Goal: Information Seeking & Learning: Find specific page/section

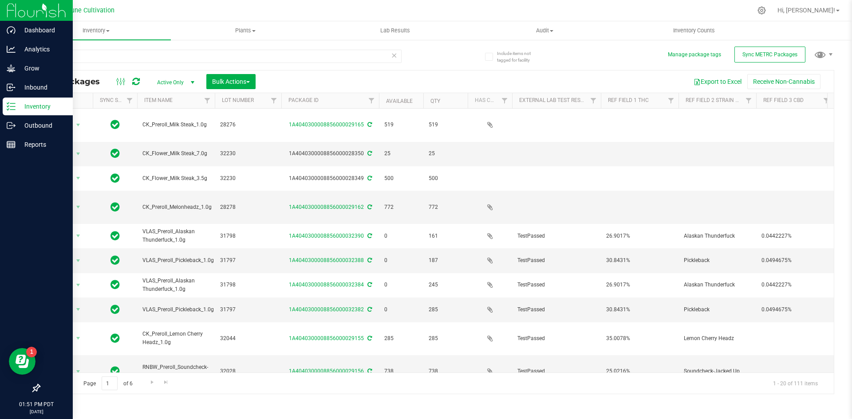
drag, startPoint x: 0, startPoint y: 0, endPoint x: 9, endPoint y: 107, distance: 107.3
click at [9, 107] on icon at bounding box center [11, 106] width 9 height 9
click at [13, 126] on line at bounding box center [12, 126] width 5 height 0
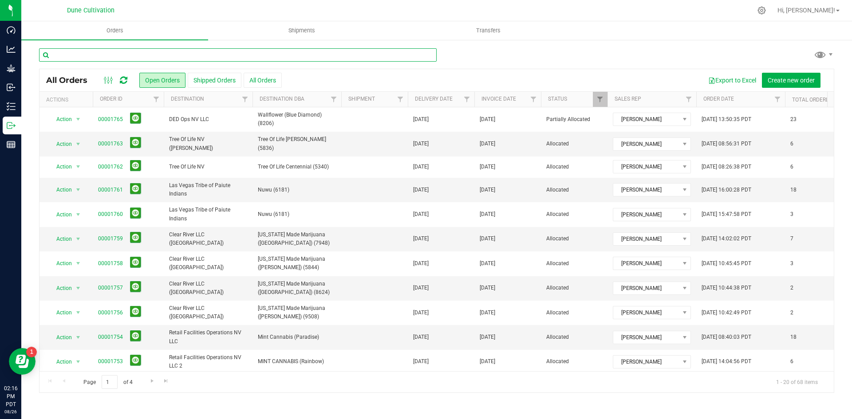
click at [167, 53] on input "text" at bounding box center [238, 54] width 398 height 13
type input "warm springs"
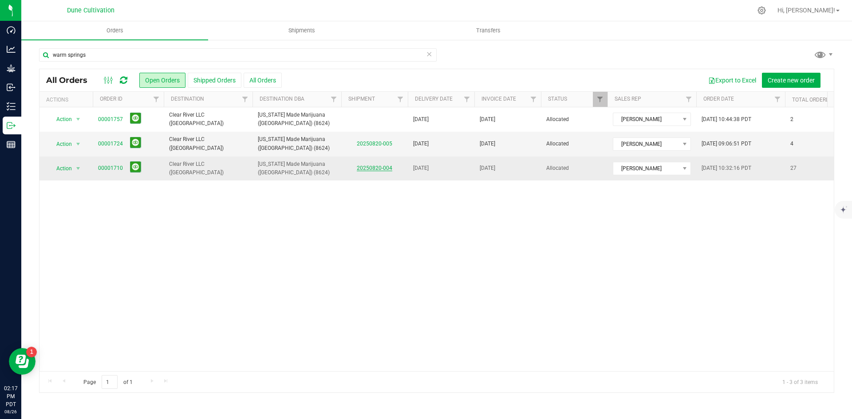
click at [380, 169] on link "20250820-004" at bounding box center [375, 168] width 36 height 6
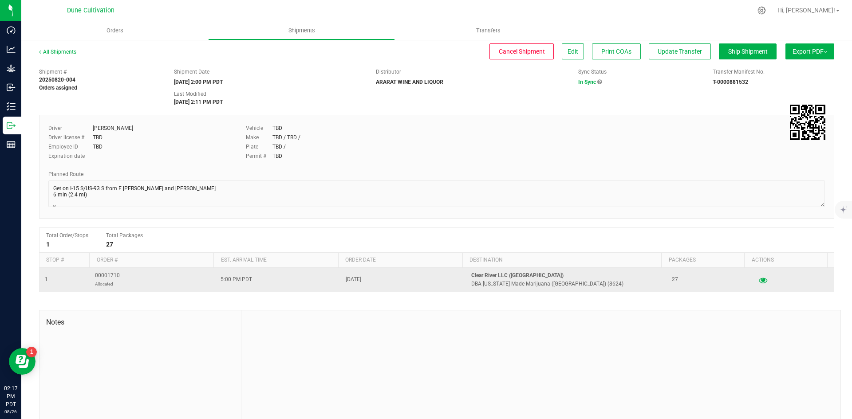
click at [759, 282] on icon "button" at bounding box center [763, 280] width 8 height 6
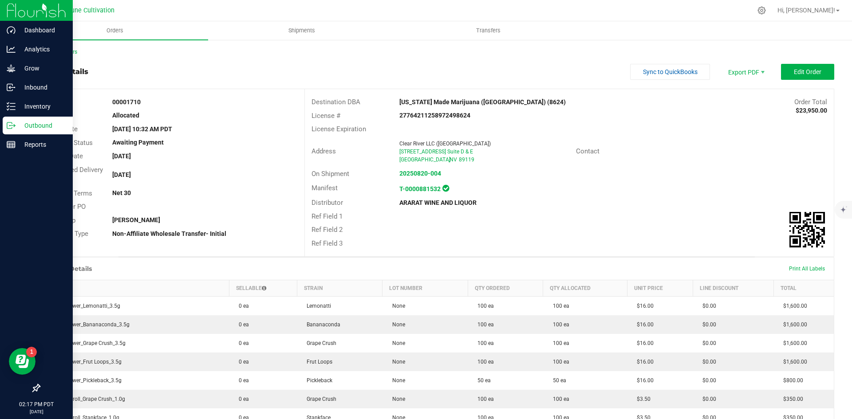
click at [11, 122] on icon at bounding box center [11, 125] width 9 height 9
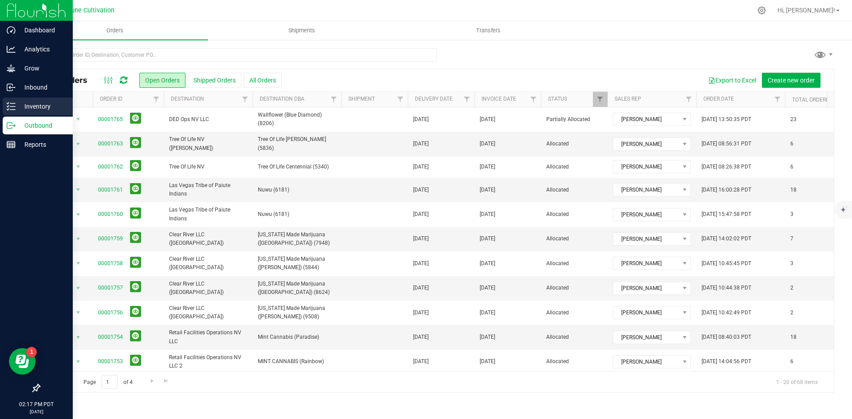
click at [9, 109] on icon at bounding box center [8, 109] width 2 height 1
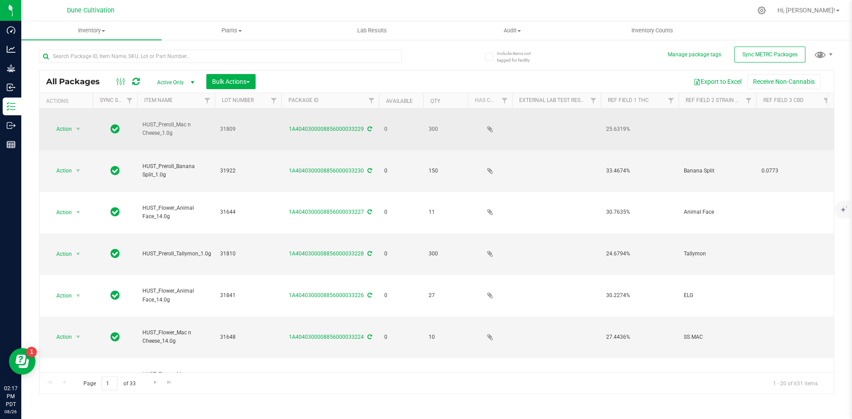
click at [696, 119] on td at bounding box center [718, 130] width 78 height 42
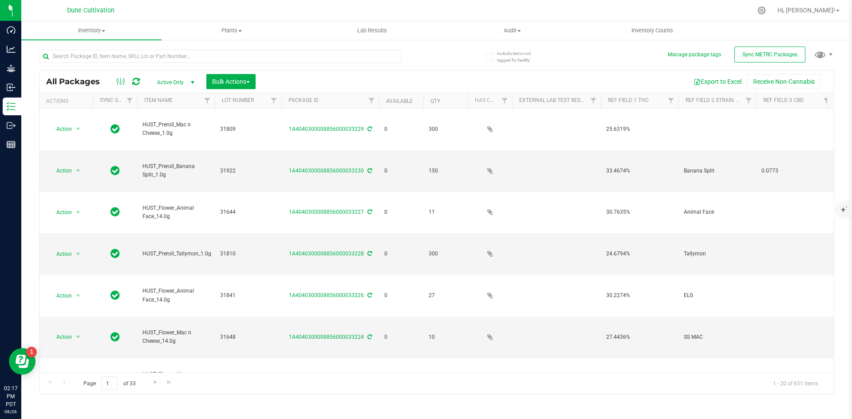
click at [634, 75] on div "Export to Excel Receive Non-Cannabis" at bounding box center [544, 81] width 565 height 15
click at [597, 70] on div "All Packages Active Only Active Only Lab Samples Locked All External Internal B…" at bounding box center [436, 232] width 795 height 324
click at [444, 78] on div "Export to Excel Receive Non-Cannabis" at bounding box center [544, 81] width 565 height 15
click at [302, 56] on input "text" at bounding box center [220, 56] width 363 height 13
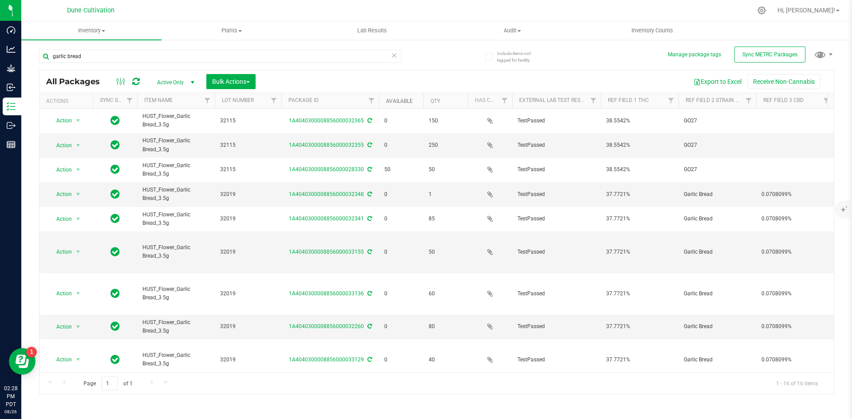
click at [394, 100] on link "Available" at bounding box center [399, 101] width 27 height 6
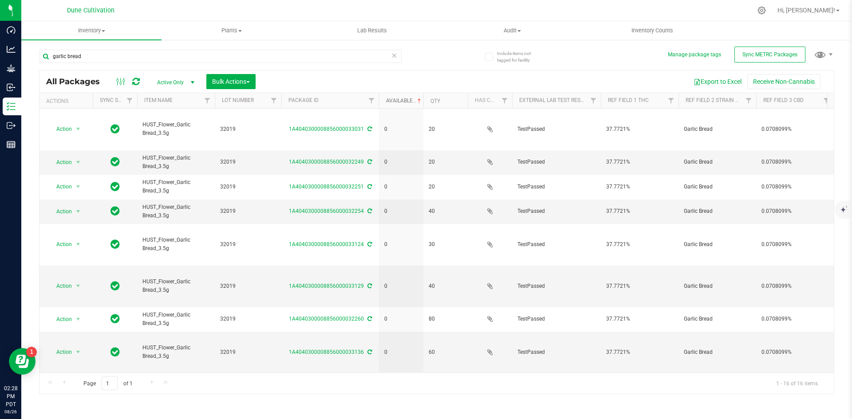
click at [394, 100] on link "Available" at bounding box center [404, 101] width 37 height 6
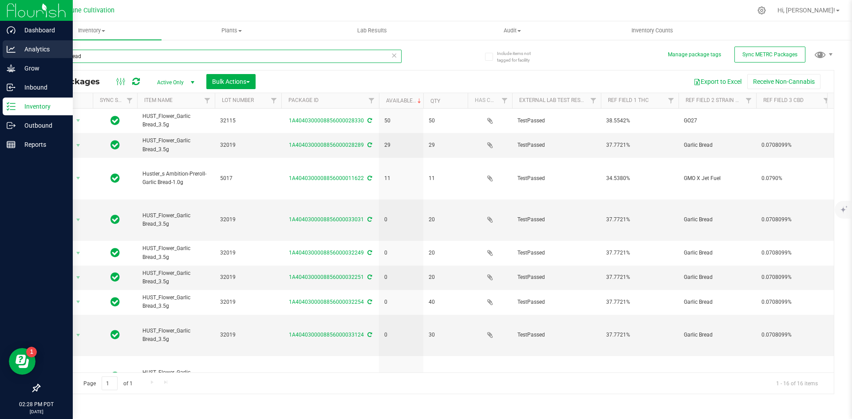
drag, startPoint x: 102, startPoint y: 58, endPoint x: 19, endPoint y: 47, distance: 83.7
click at [19, 47] on div "Dashboard Analytics Grow Inbound Inventory Outbound Reports 02:28 PM PDT [DATE]…" at bounding box center [426, 209] width 852 height 419
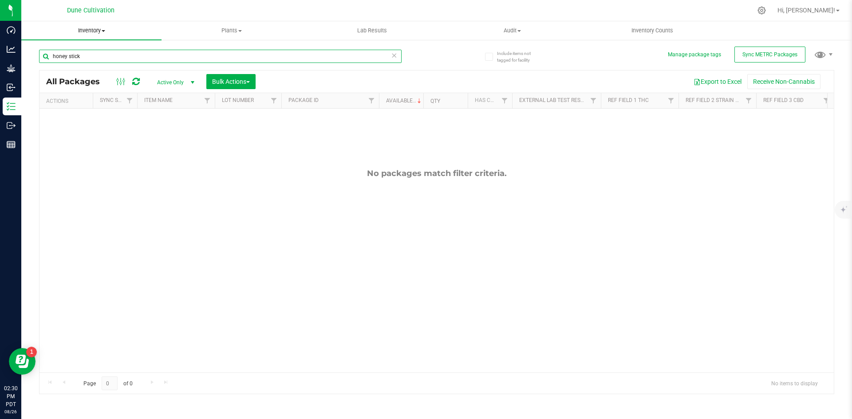
drag, startPoint x: 170, startPoint y: 55, endPoint x: 39, endPoint y: 34, distance: 133.1
click at [39, 34] on inventory "Inventory All packages All inventory Waste log Create inventory Plants All plan…" at bounding box center [436, 165] width 831 height 289
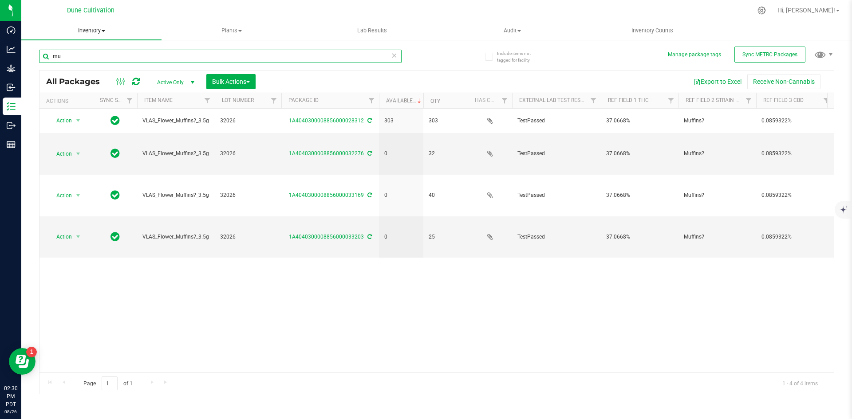
type input "m"
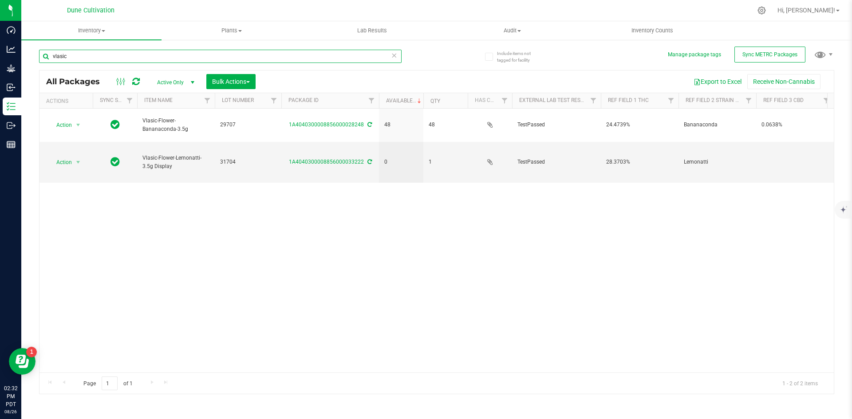
drag, startPoint x: 112, startPoint y: 56, endPoint x: 59, endPoint y: 51, distance: 53.0
click at [59, 51] on input "vlasic" at bounding box center [220, 56] width 363 height 13
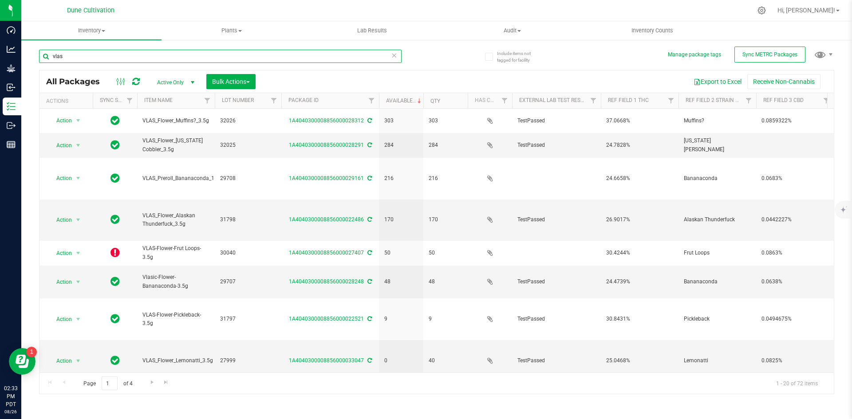
type input "vlas"
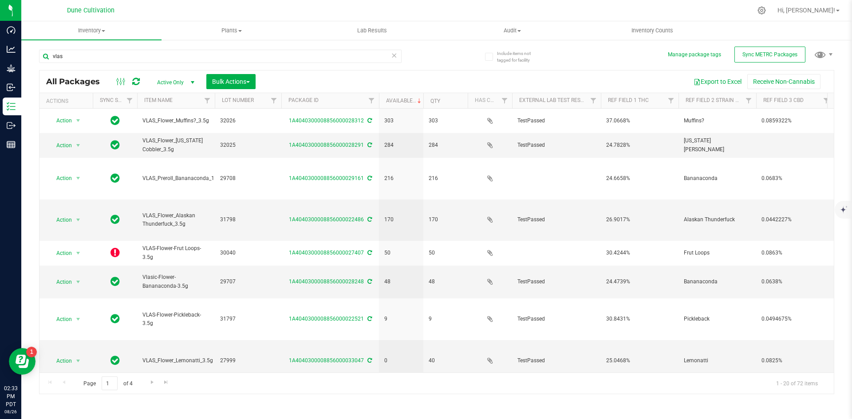
click at [396, 56] on icon at bounding box center [394, 55] width 6 height 11
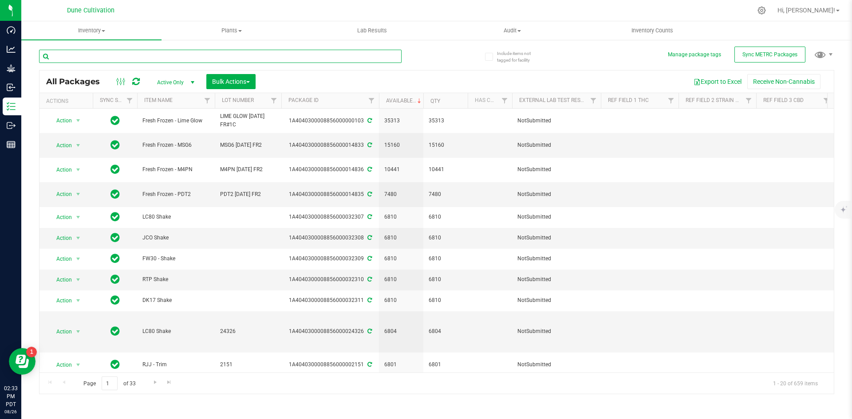
click at [393, 51] on input "text" at bounding box center [220, 56] width 363 height 13
click at [289, 59] on input "text" at bounding box center [220, 56] width 363 height 13
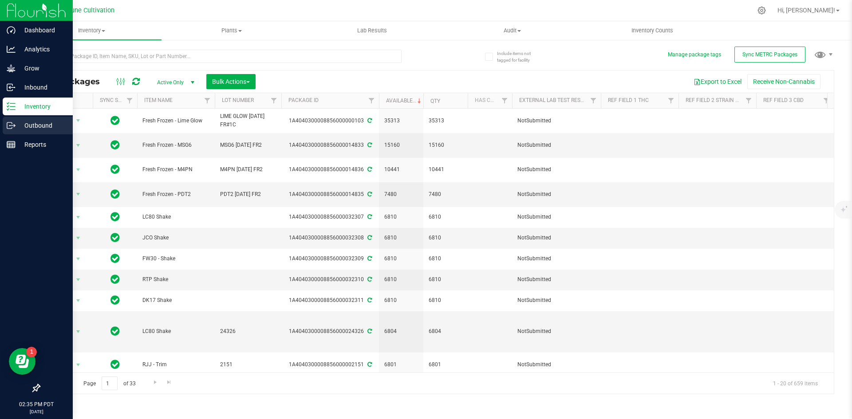
click at [20, 123] on p "Outbound" at bounding box center [42, 125] width 53 height 11
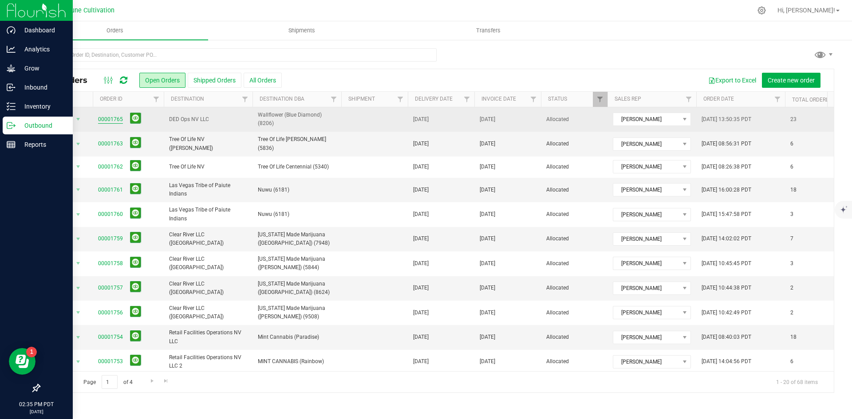
click at [105, 119] on link "00001765" at bounding box center [110, 119] width 25 height 8
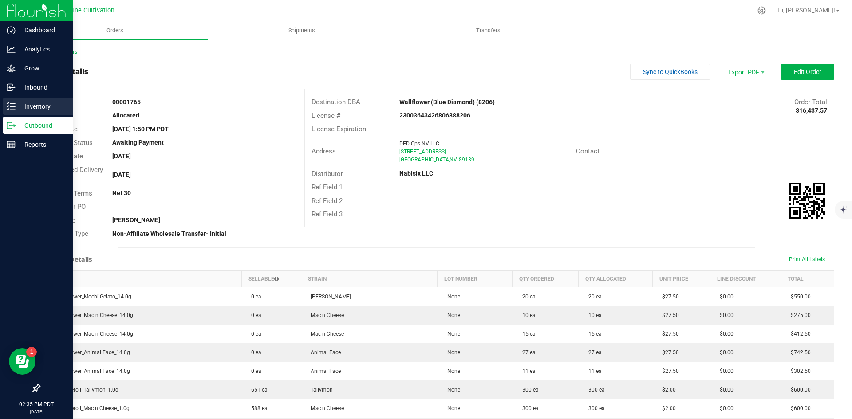
click at [14, 110] on line at bounding box center [12, 110] width 5 height 0
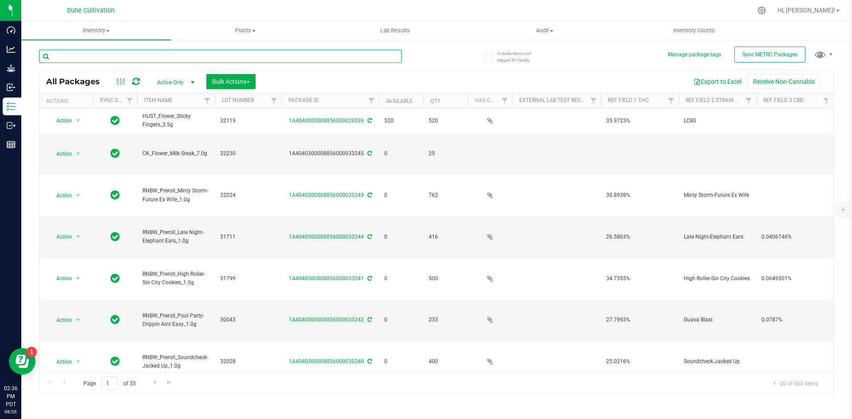
click at [151, 59] on input "text" at bounding box center [220, 56] width 363 height 13
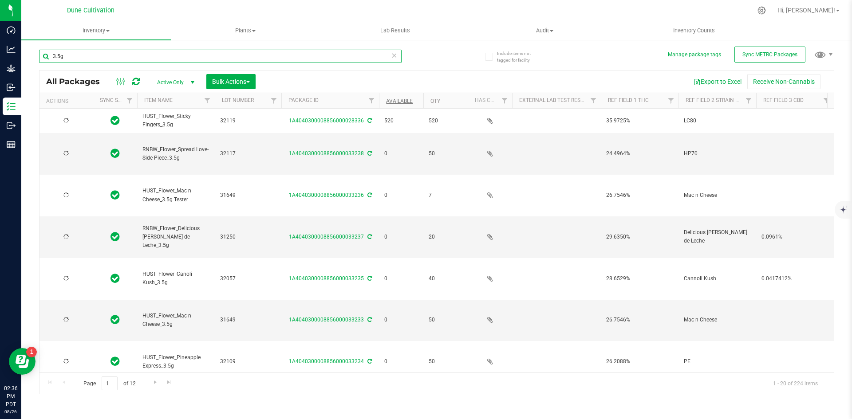
type input "3.5g"
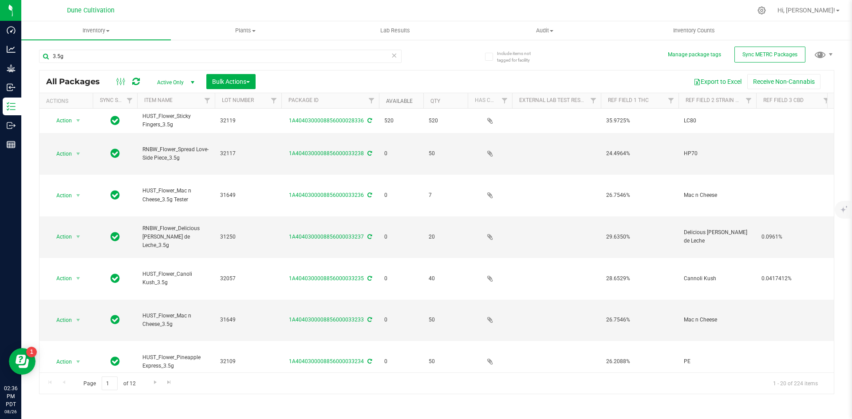
click at [391, 99] on link "Available" at bounding box center [399, 101] width 27 height 6
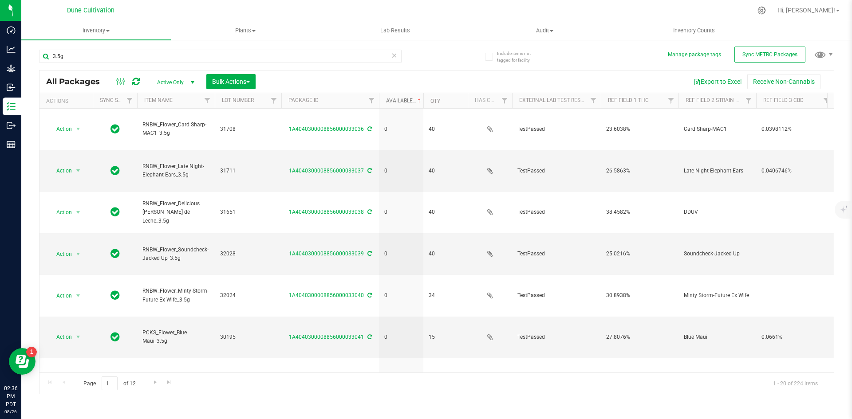
click at [391, 99] on link "Available" at bounding box center [404, 101] width 37 height 6
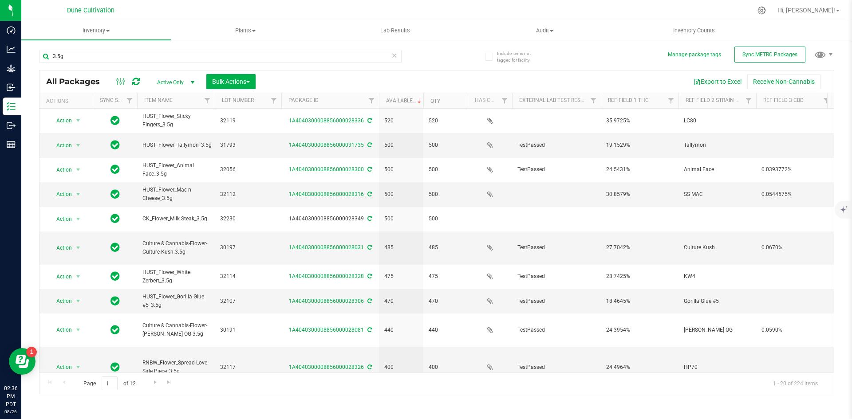
click at [395, 55] on icon at bounding box center [394, 55] width 6 height 11
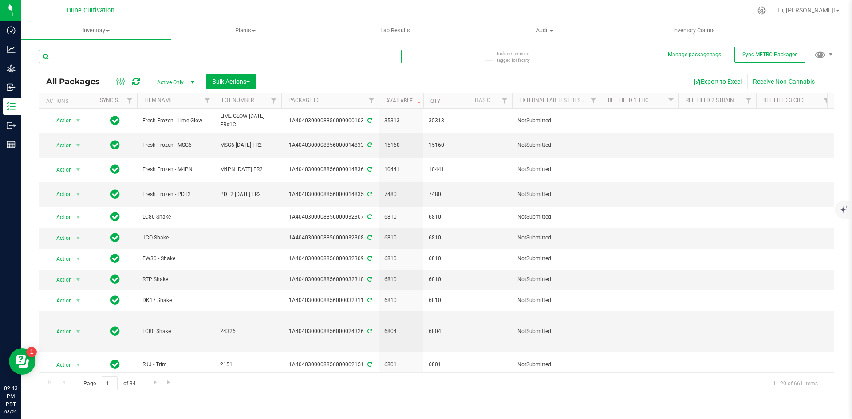
click at [177, 56] on input "text" at bounding box center [220, 56] width 363 height 13
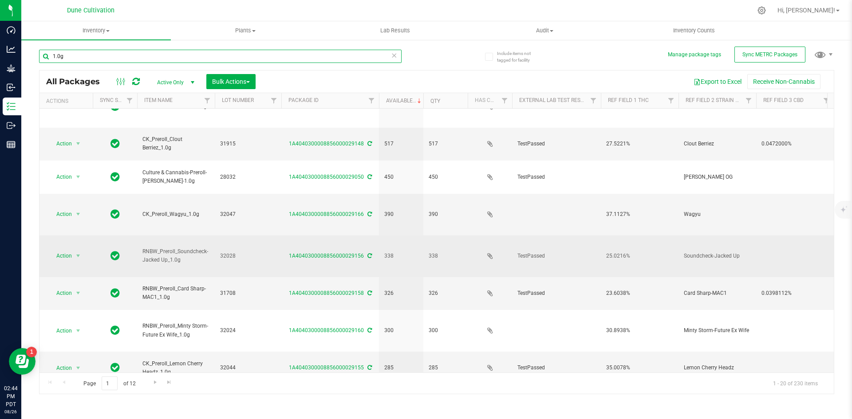
scroll to position [231, 0]
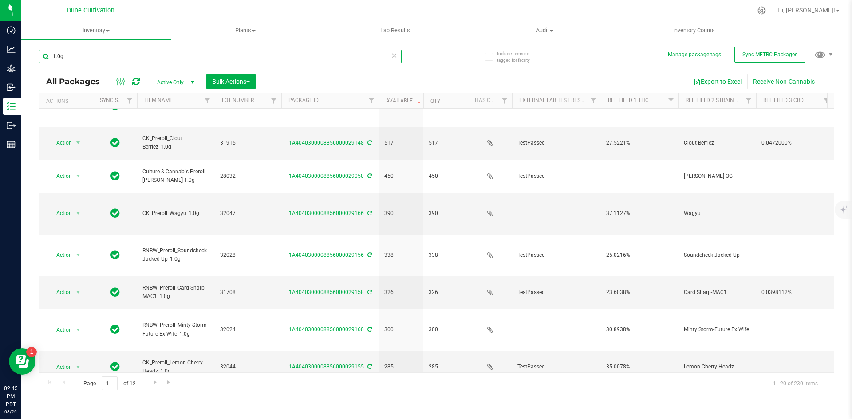
drag, startPoint x: 122, startPoint y: 55, endPoint x: 44, endPoint y: 55, distance: 77.7
click at [44, 55] on input "1.0g" at bounding box center [220, 56] width 363 height 13
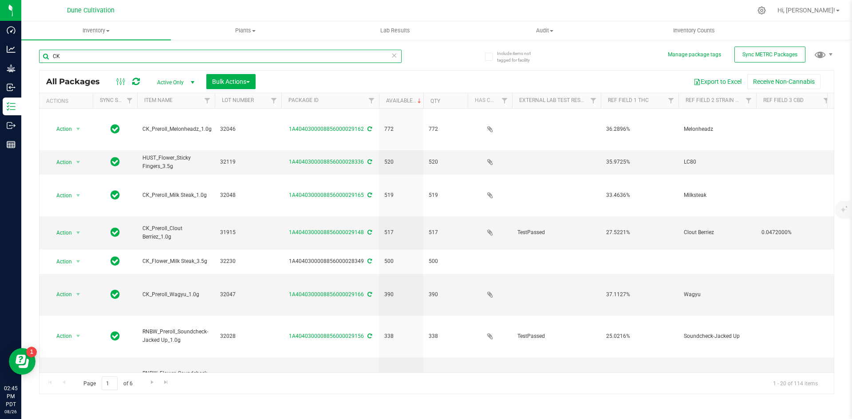
type input "CK"
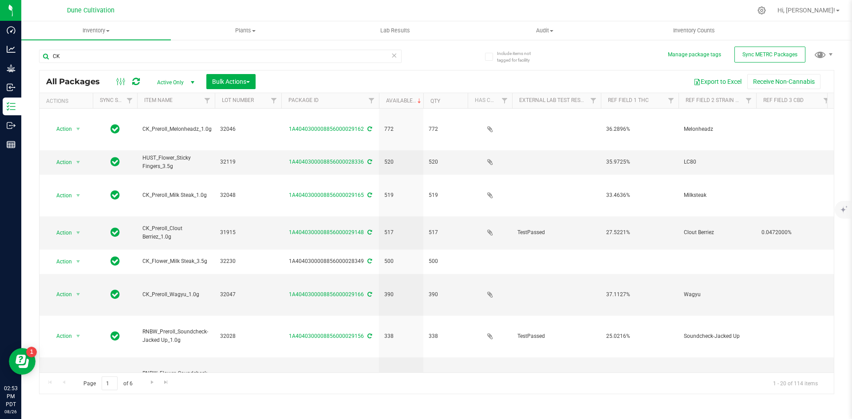
click at [280, 43] on div "CK" at bounding box center [238, 56] width 398 height 28
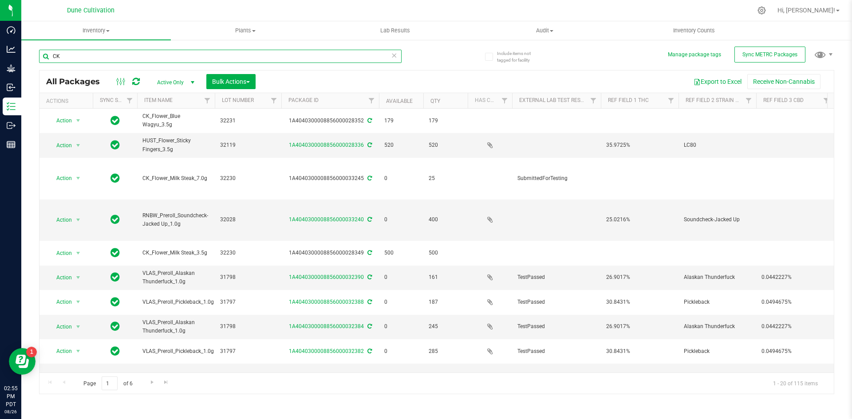
drag, startPoint x: 91, startPoint y: 62, endPoint x: 40, endPoint y: 54, distance: 51.2
click at [40, 54] on input "CK" at bounding box center [220, 56] width 363 height 13
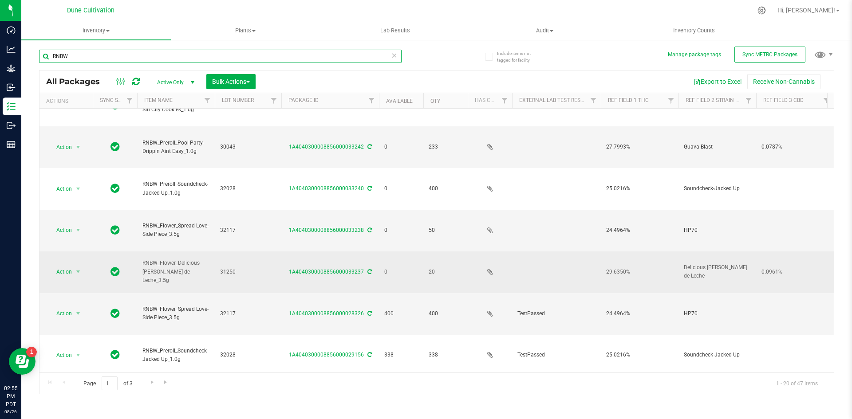
scroll to position [131, 0]
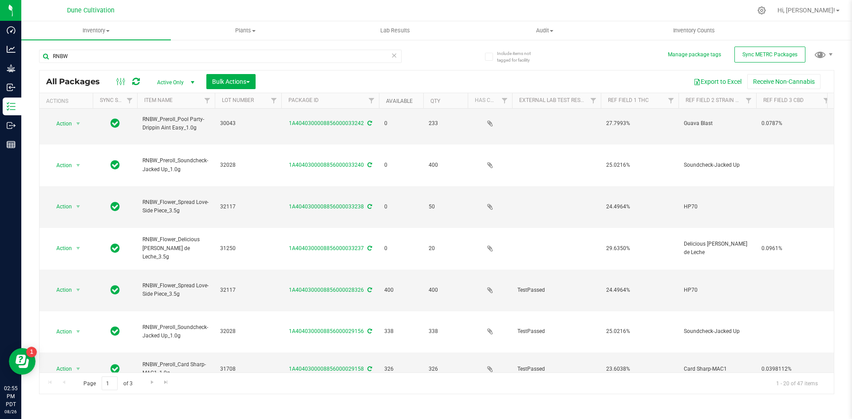
click at [394, 101] on link "Available" at bounding box center [399, 101] width 27 height 6
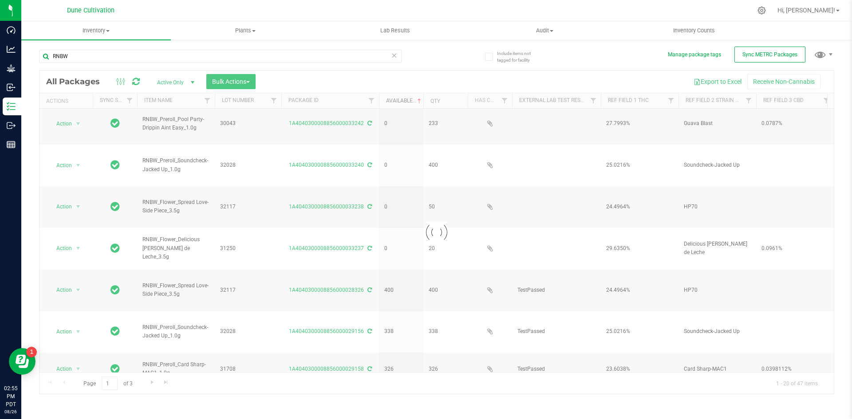
scroll to position [0, 0]
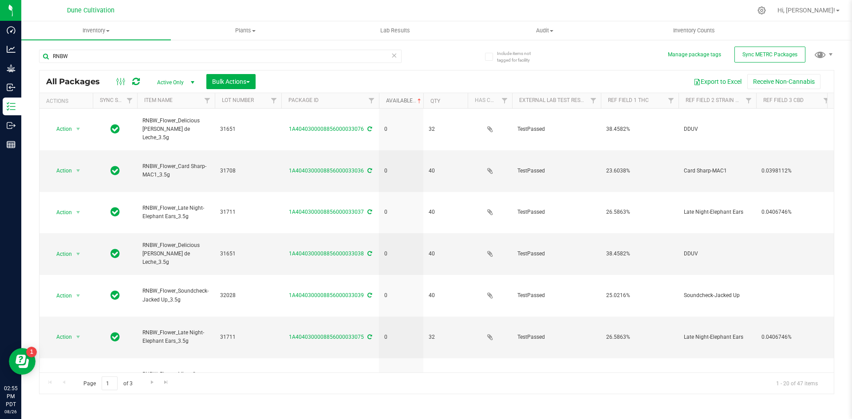
click at [394, 101] on link "Available" at bounding box center [404, 101] width 37 height 6
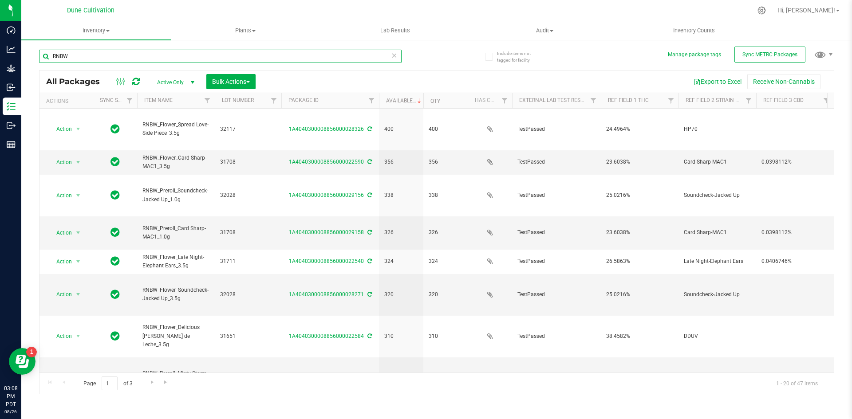
drag, startPoint x: 91, startPoint y: 58, endPoint x: 41, endPoint y: 51, distance: 50.1
click at [41, 51] on input "RNBW" at bounding box center [220, 56] width 363 height 13
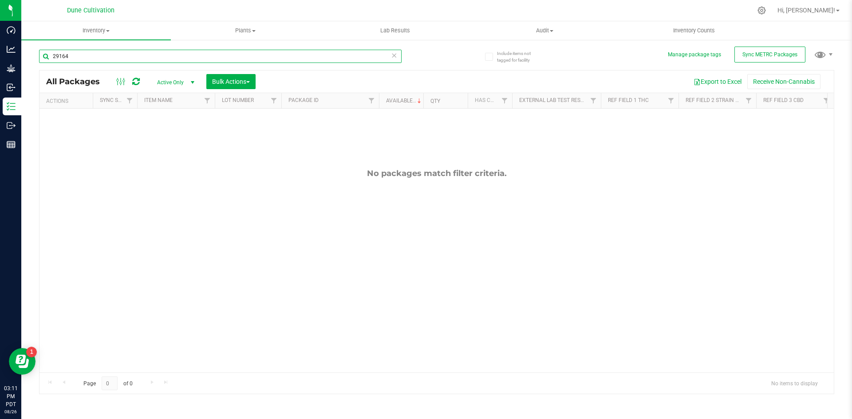
drag, startPoint x: 88, startPoint y: 55, endPoint x: 39, endPoint y: 55, distance: 49.7
click at [39, 55] on div "Include items not tagged for facility Manage package tags Sync METRC Packages 2…" at bounding box center [436, 174] width 831 height 271
drag, startPoint x: 87, startPoint y: 57, endPoint x: 37, endPoint y: 59, distance: 49.3
click at [37, 59] on div "Include items not tagged for facility Manage package tags Sync METRC Packages 3…" at bounding box center [436, 174] width 831 height 271
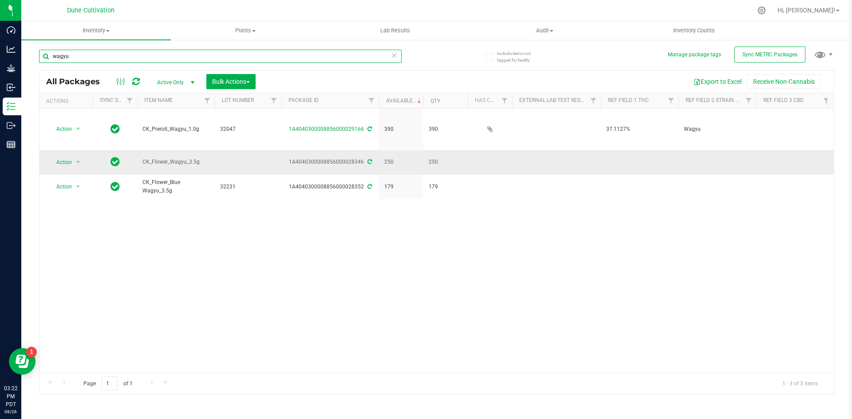
type input "wagyu"
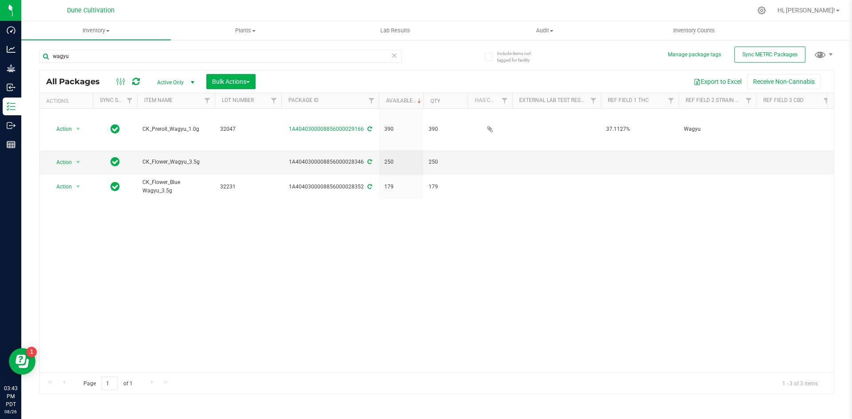
click at [396, 57] on icon at bounding box center [394, 55] width 6 height 11
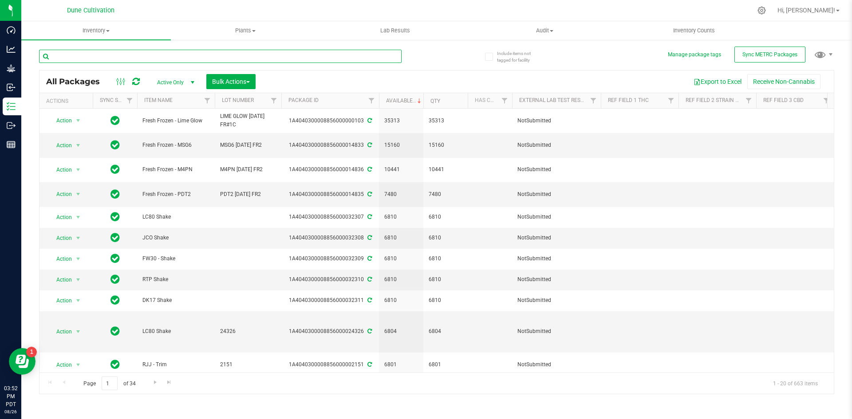
click at [195, 59] on input "text" at bounding box center [220, 56] width 363 height 13
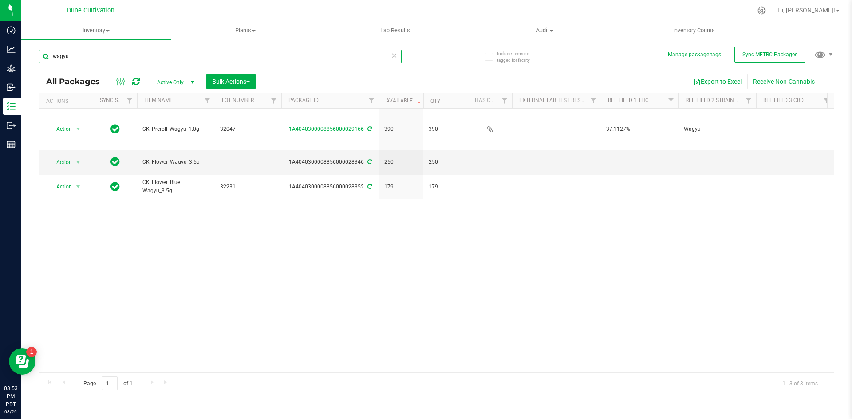
drag, startPoint x: 195, startPoint y: 59, endPoint x: 63, endPoint y: 55, distance: 132.3
click at [63, 55] on input "wagyu" at bounding box center [220, 56] width 363 height 13
type input "w"
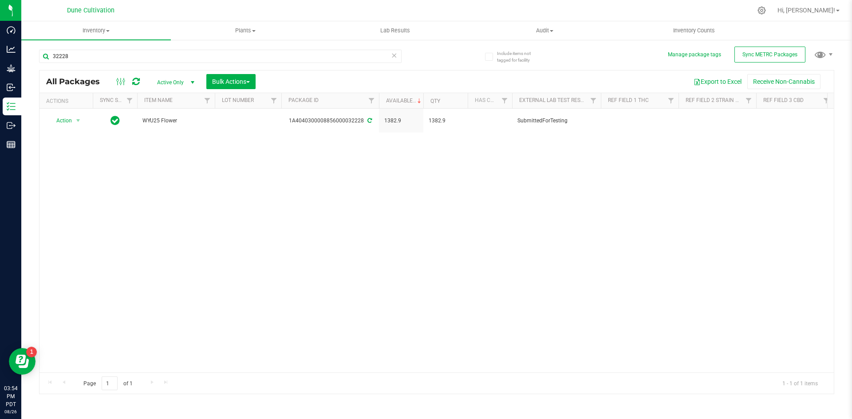
click at [235, 143] on div "Action Action Adjust qty Create package Edit attributes Global inventory Locate…" at bounding box center [437, 241] width 795 height 264
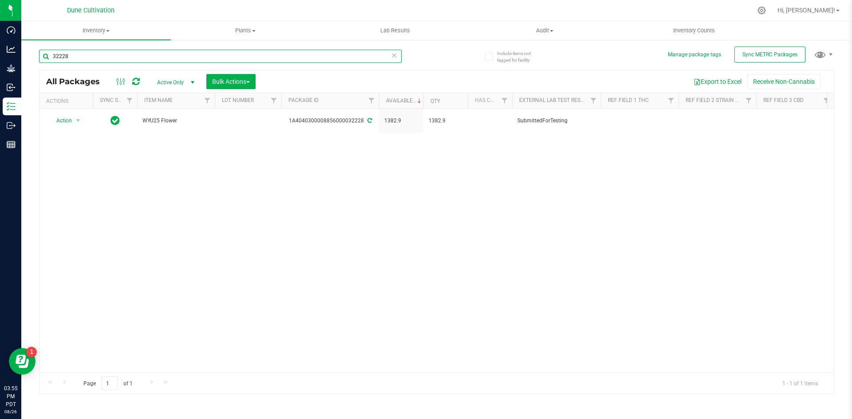
drag, startPoint x: 267, startPoint y: 55, endPoint x: 53, endPoint y: 55, distance: 214.0
click at [53, 55] on input "32228" at bounding box center [220, 56] width 363 height 13
type input "wagyu"
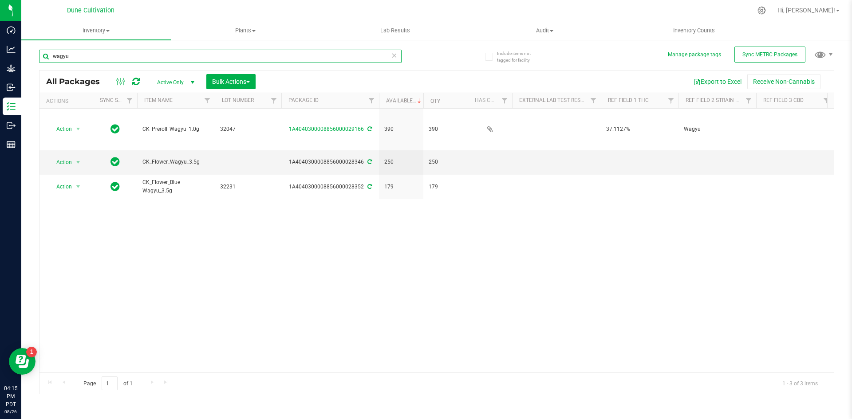
drag, startPoint x: 94, startPoint y: 54, endPoint x: 51, endPoint y: 54, distance: 42.2
click at [51, 54] on input "wagyu" at bounding box center [220, 56] width 363 height 13
drag, startPoint x: 63, startPoint y: 57, endPoint x: 40, endPoint y: 58, distance: 23.1
click at [40, 58] on input "milk" at bounding box center [220, 56] width 363 height 13
type input "wagyu"
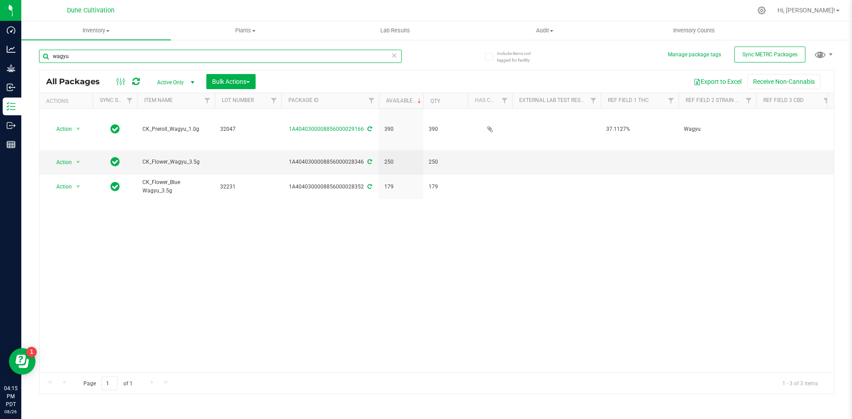
drag, startPoint x: 70, startPoint y: 59, endPoint x: 36, endPoint y: 59, distance: 33.7
click at [36, 59] on div "Include items not tagged for facility Manage package tags Sync METRC Packages w…" at bounding box center [436, 174] width 831 height 271
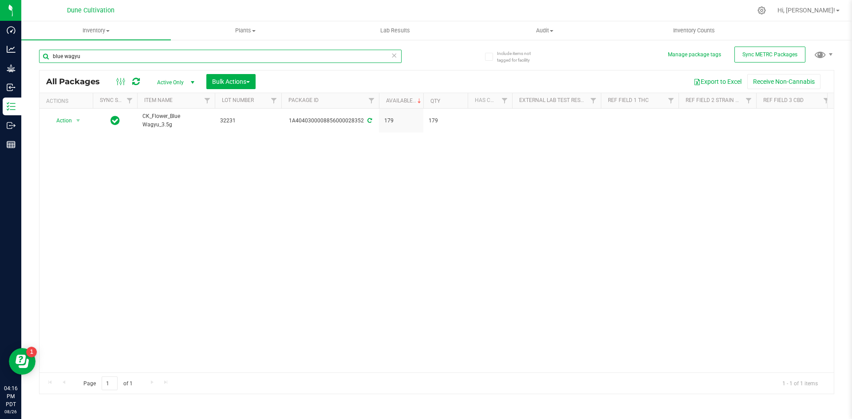
drag, startPoint x: 86, startPoint y: 57, endPoint x: 30, endPoint y: 58, distance: 56.4
click at [30, 58] on div "Include items not tagged for facility Manage package tags Sync METRC Packages b…" at bounding box center [436, 174] width 831 height 271
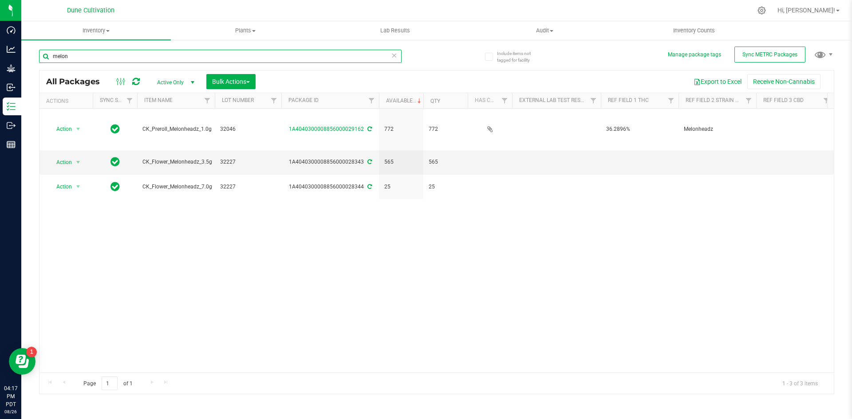
type input "melon"
